Goal: Information Seeking & Learning: Find specific fact

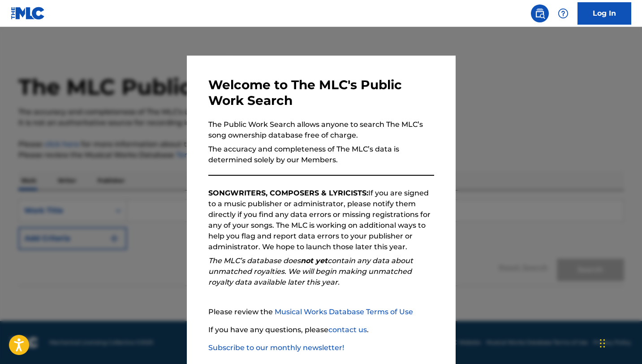
click at [496, 173] on div at bounding box center [321, 209] width 642 height 364
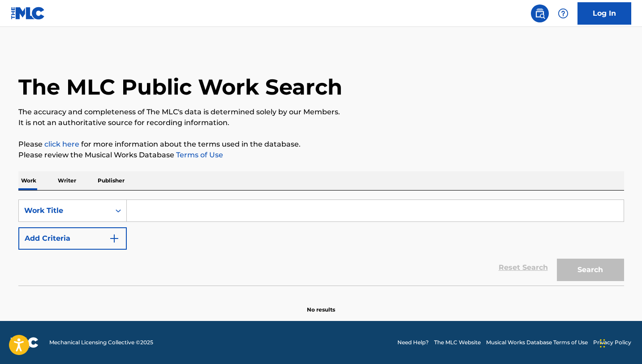
click at [244, 213] on input "Search Form" at bounding box center [375, 210] width 497 height 21
paste input "Bamboleo"
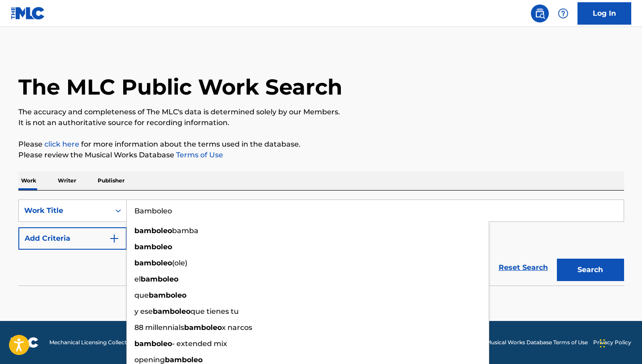
type input "Bamboleo"
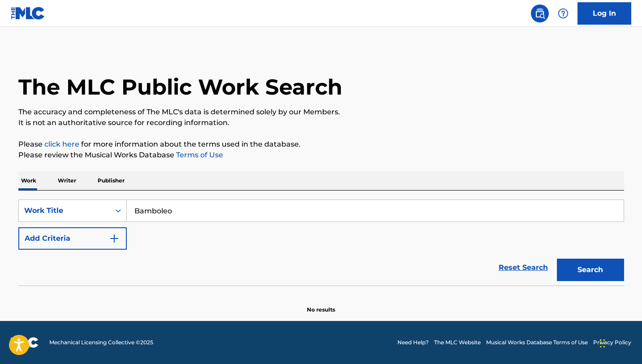
click at [520, 150] on p "Please review the Musical Works Database Terms of Use" at bounding box center [320, 155] width 605 height 11
click at [603, 275] on button "Search" at bounding box center [590, 269] width 67 height 22
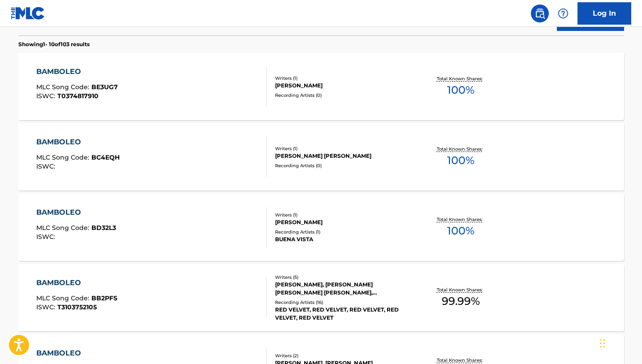
scroll to position [8, 0]
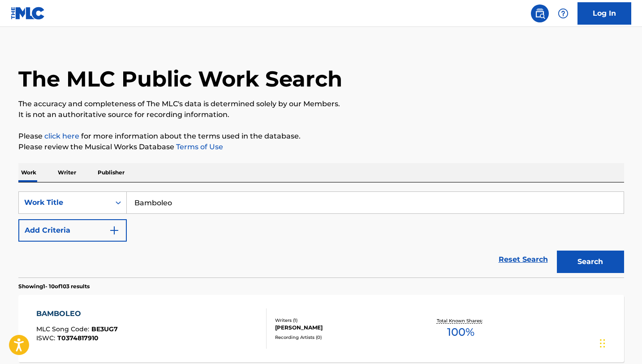
click at [112, 238] on button "Add Criteria" at bounding box center [72, 230] width 108 height 22
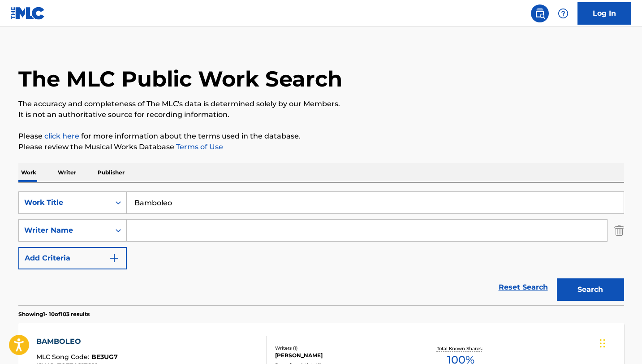
click at [172, 232] on input "Search Form" at bounding box center [367, 229] width 480 height 21
paste input "[PERSON_NAME]"
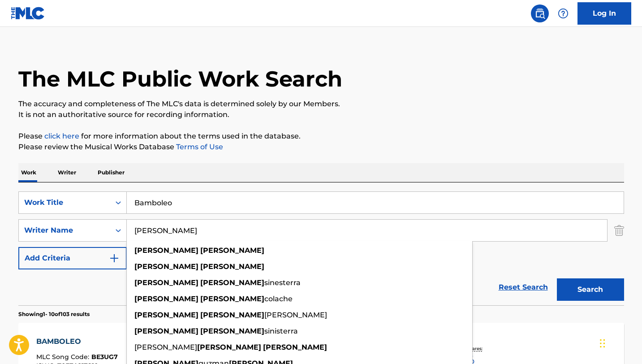
type input "[PERSON_NAME]"
click at [588, 253] on div "SearchWithCriteriad8d4a799-a452-467b-b729-42ecd396d190 Work Title Bamboleo Sear…" at bounding box center [320, 230] width 605 height 78
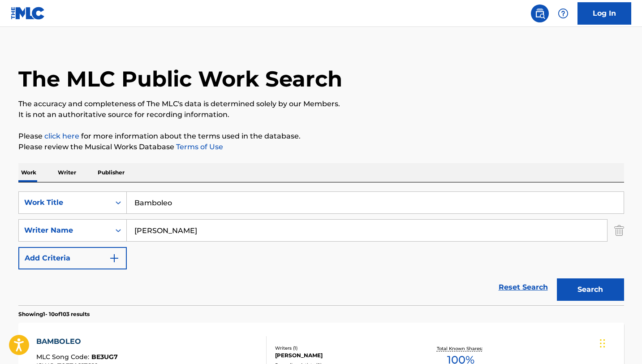
click at [591, 277] on div "Search" at bounding box center [588, 287] width 72 height 36
click at [594, 286] on button "Search" at bounding box center [590, 289] width 67 height 22
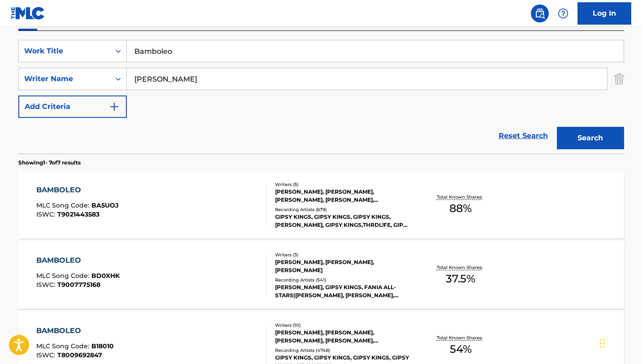
scroll to position [159, 0]
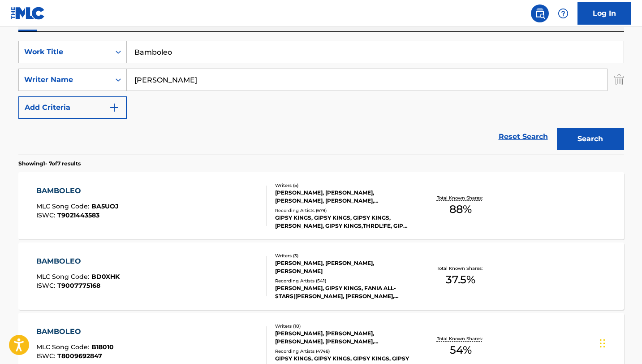
click at [241, 205] on div "BAMBOLEO MLC Song Code : BA5UOJ ISWC : T9021443583" at bounding box center [151, 205] width 230 height 40
